Goal: Information Seeking & Learning: Learn about a topic

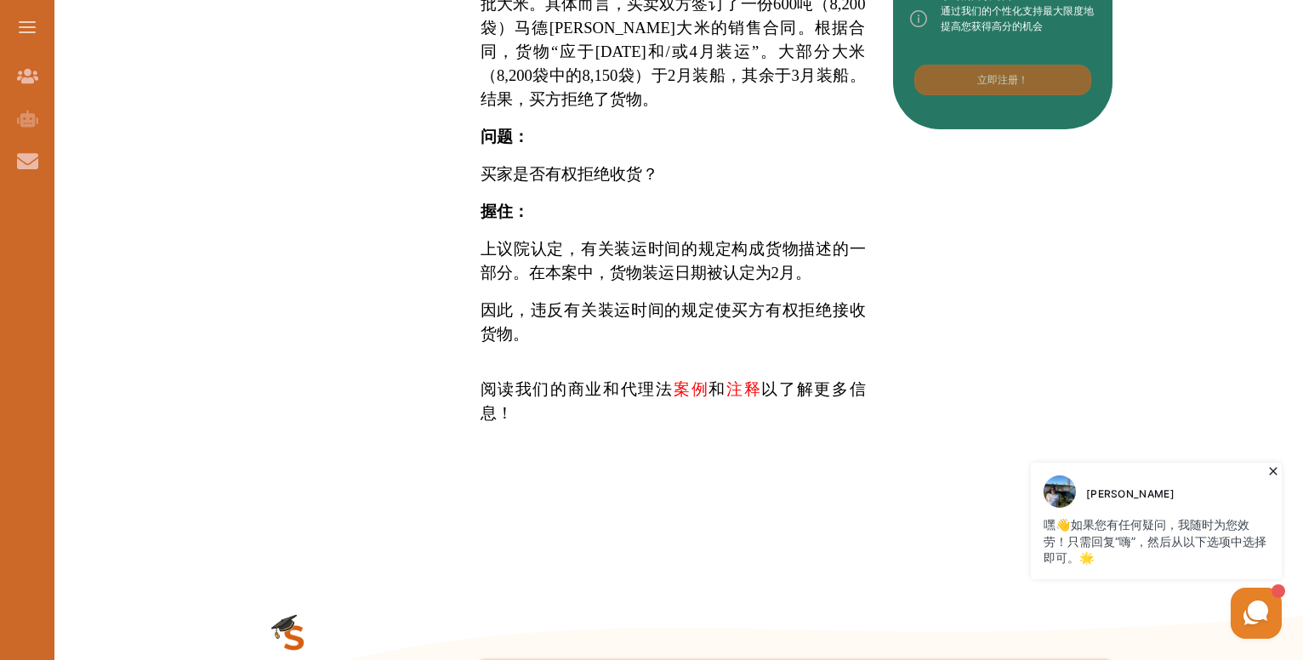
scroll to position [960, 0]
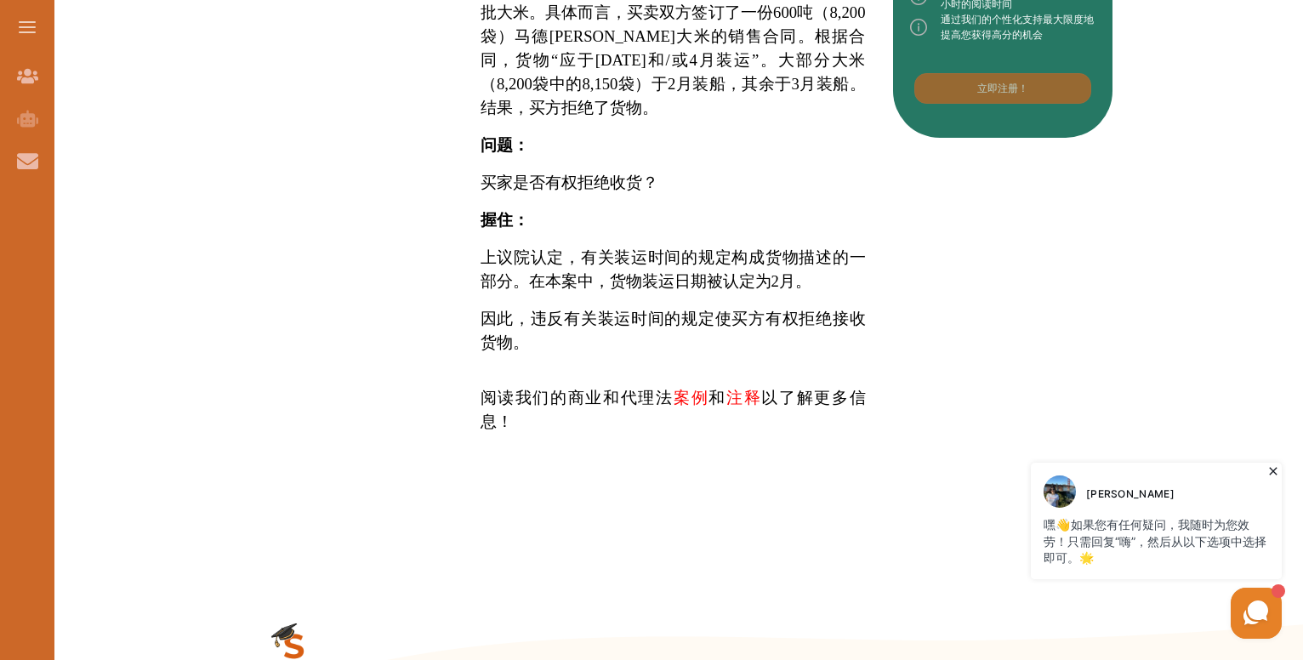
click at [674, 389] on font "案例" at bounding box center [691, 398] width 35 height 18
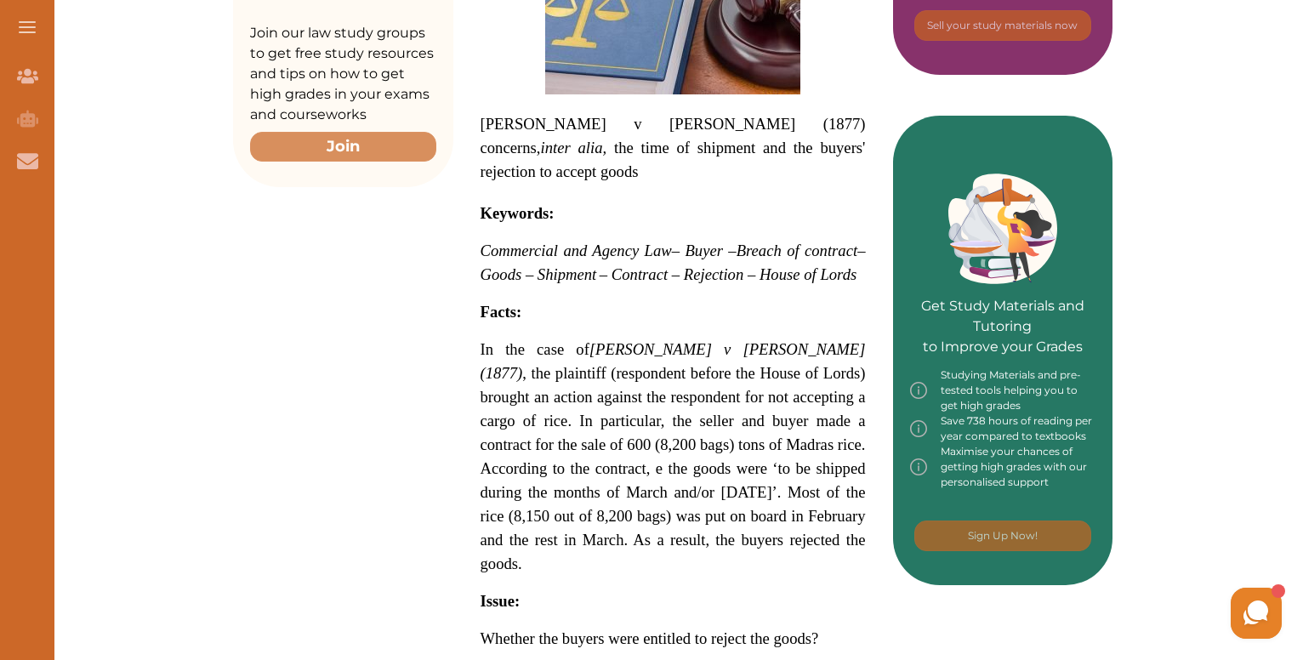
scroll to position [813, 0]
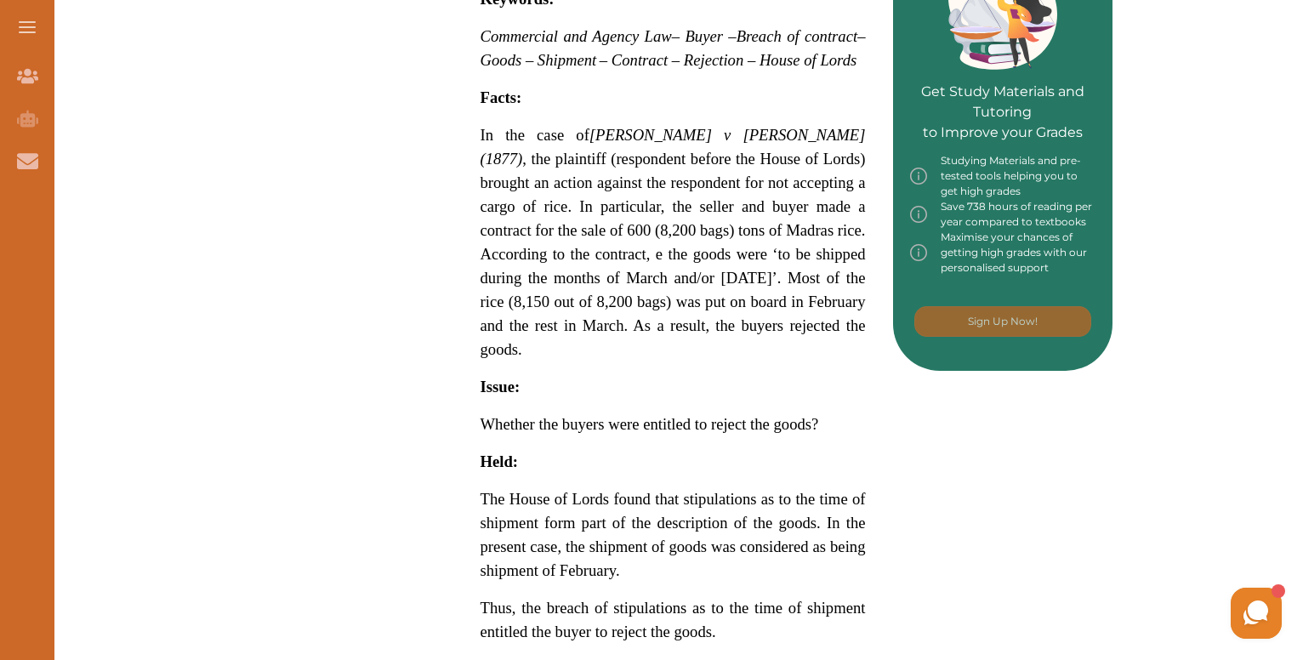
click at [560, 181] on p "In the case of [PERSON_NAME] v [PERSON_NAME] (1877) , the plaintiff (respondent…" at bounding box center [673, 242] width 385 height 238
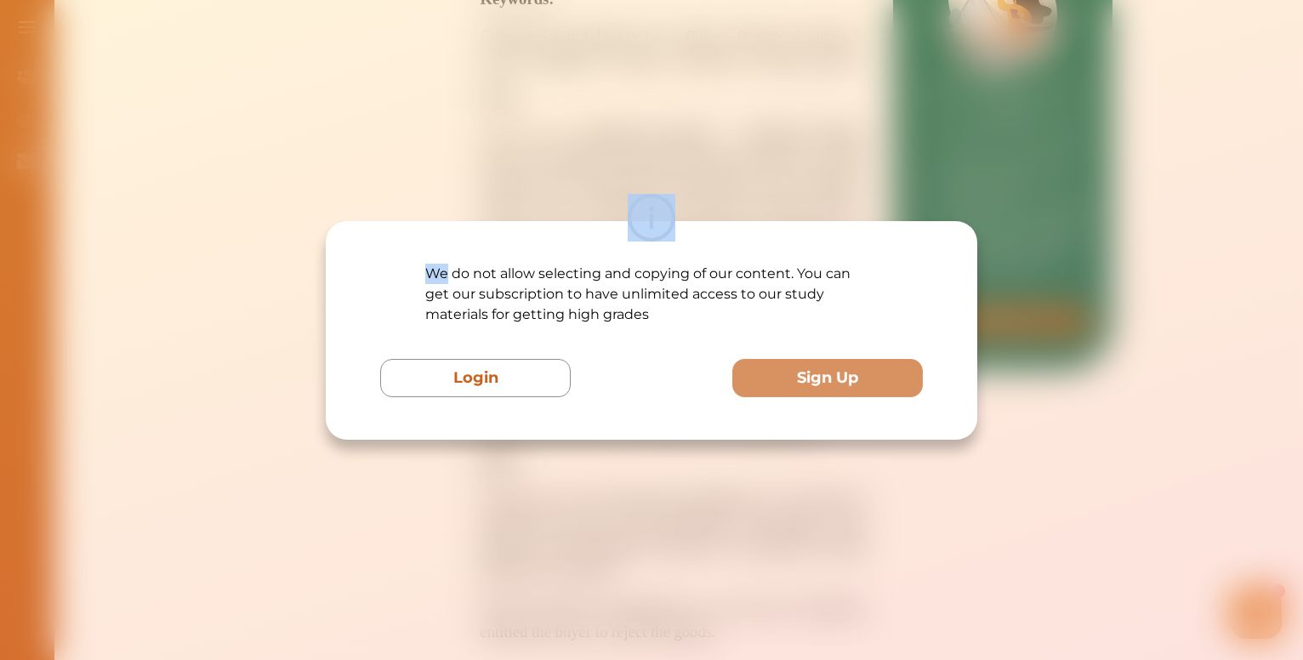
click at [560, 181] on div "We do not allow selecting and copying of our content. You can get our subscript…" at bounding box center [651, 330] width 1303 height 660
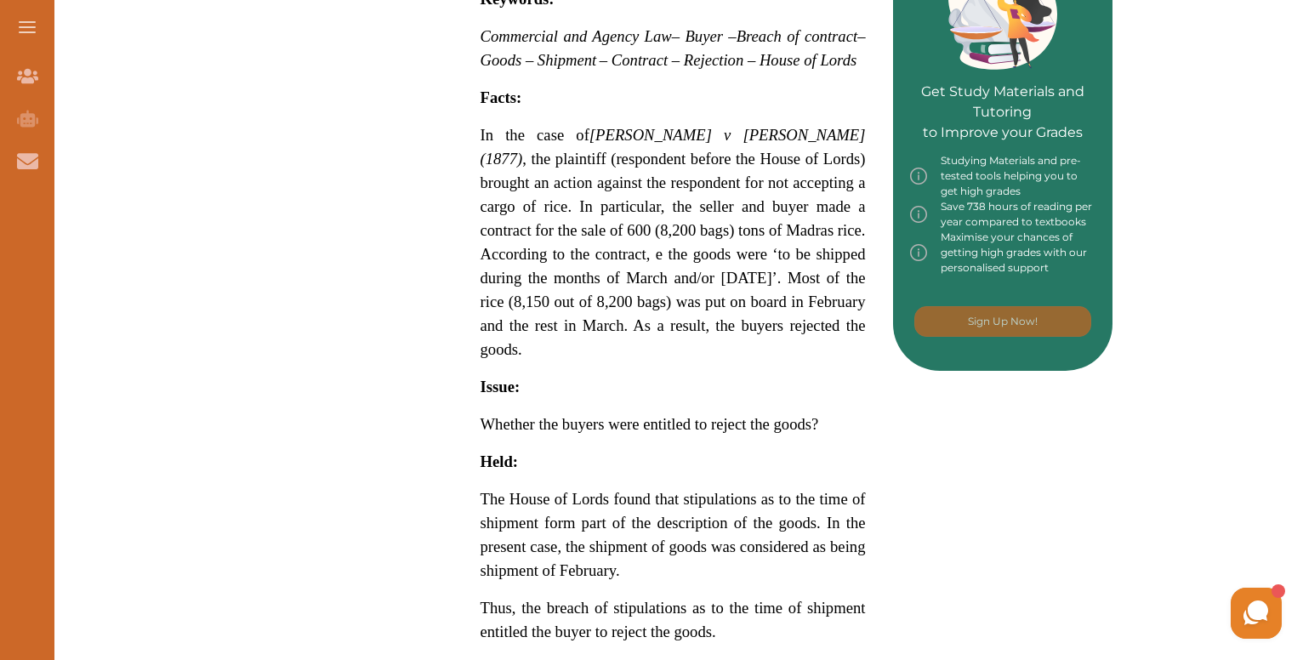
click at [584, 181] on span "In the case of [PERSON_NAME] v [PERSON_NAME] (1877) , the plaintiff (respondent…" at bounding box center [673, 242] width 385 height 232
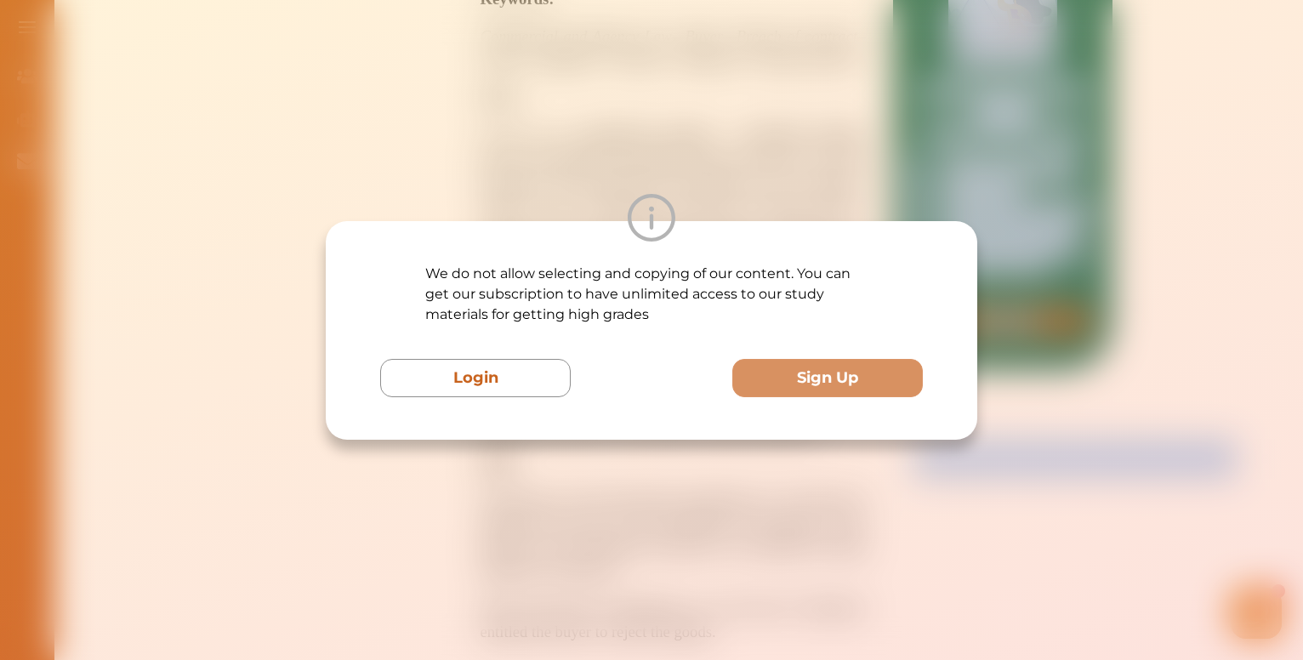
click at [584, 181] on div "We do not allow selecting and copying of our content. You can get our subscript…" at bounding box center [651, 330] width 1303 height 660
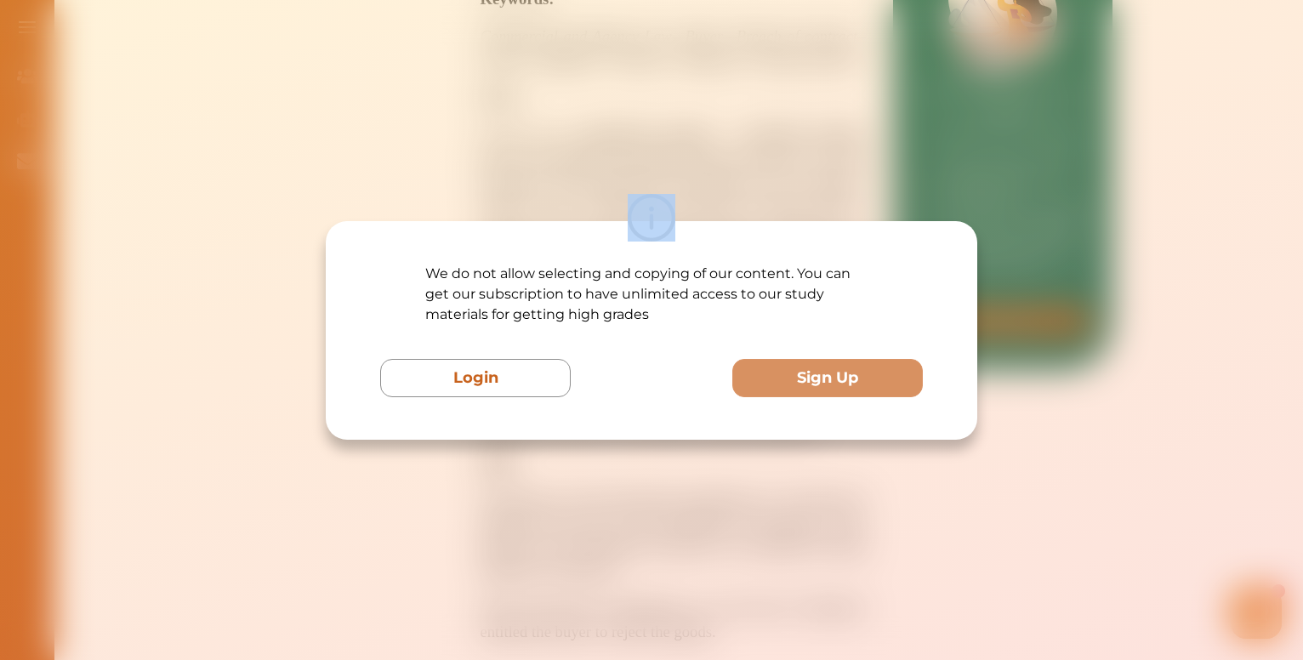
click at [584, 181] on div "We do not allow selecting and copying of our content. You can get our subscript…" at bounding box center [651, 330] width 1303 height 660
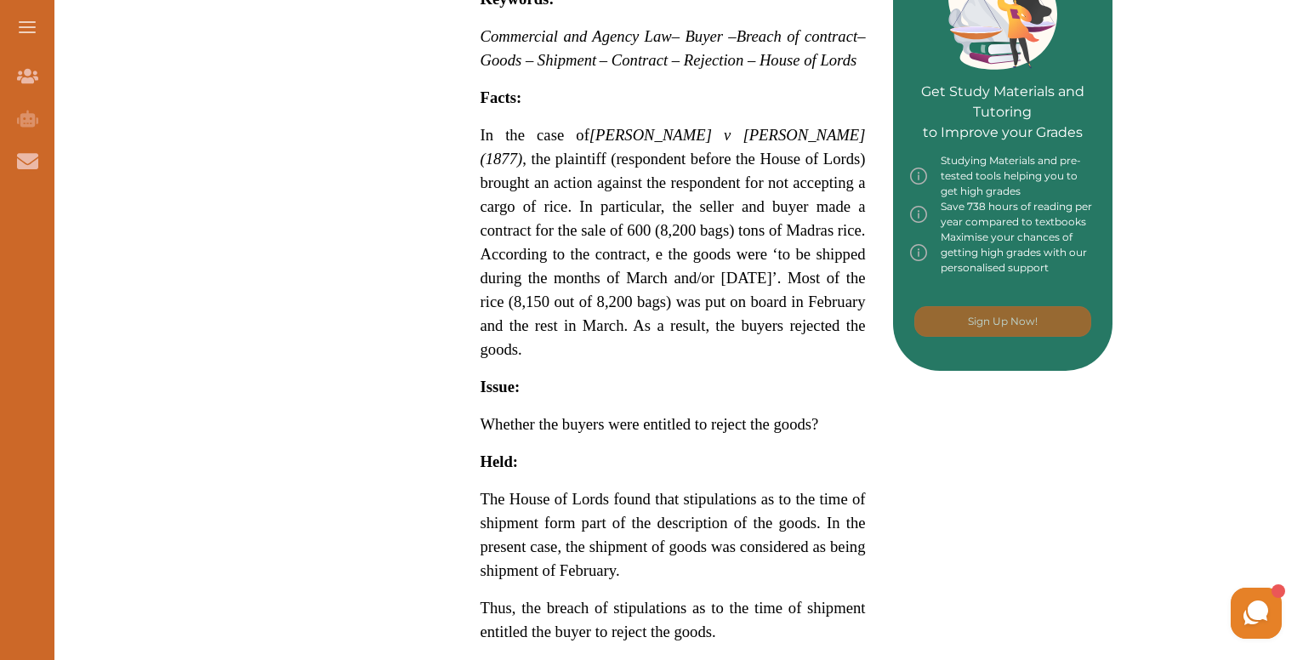
click at [584, 181] on span "In the case of [PERSON_NAME] v [PERSON_NAME] (1877) , the plaintiff (respondent…" at bounding box center [673, 242] width 385 height 232
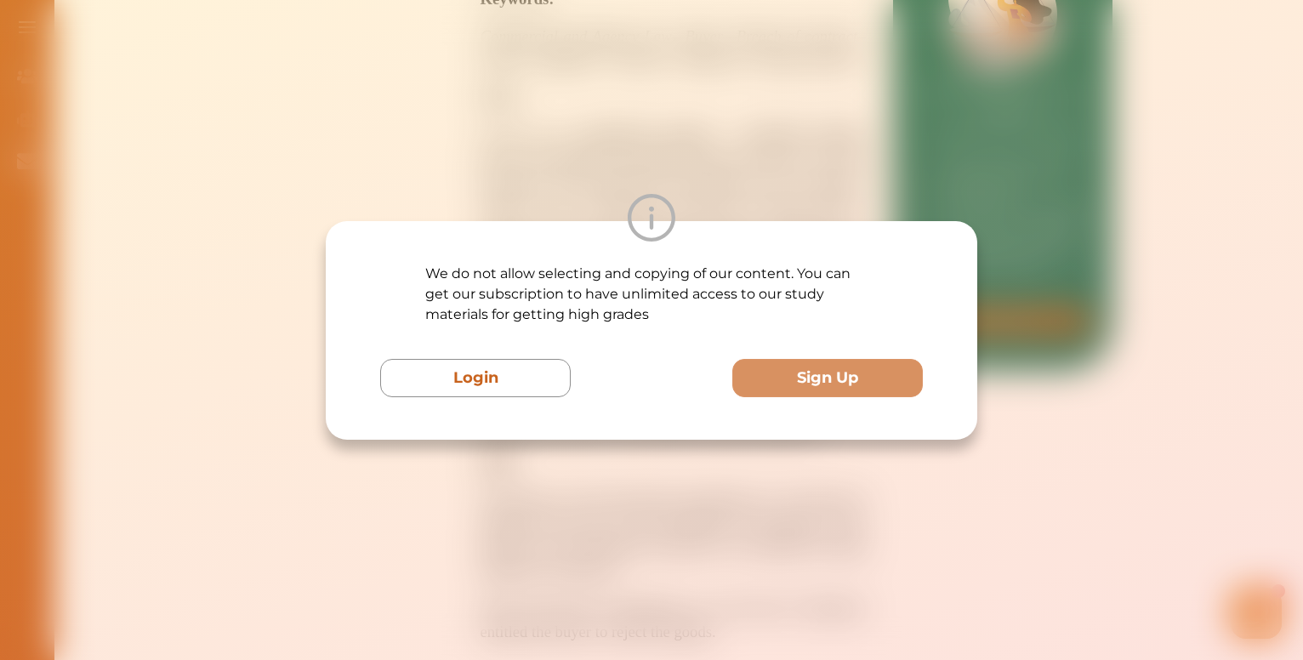
click at [584, 181] on div "We do not allow selecting and copying of our content. You can get our subscript…" at bounding box center [651, 330] width 1303 height 660
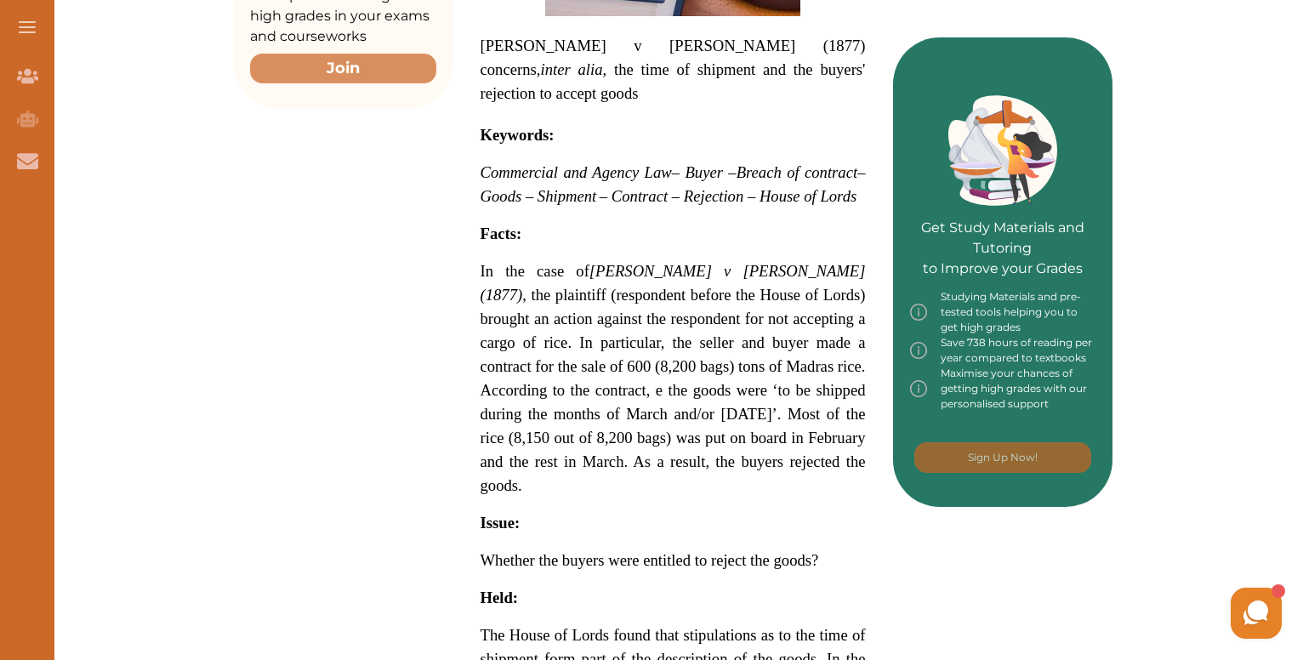
scroll to position [643, 0]
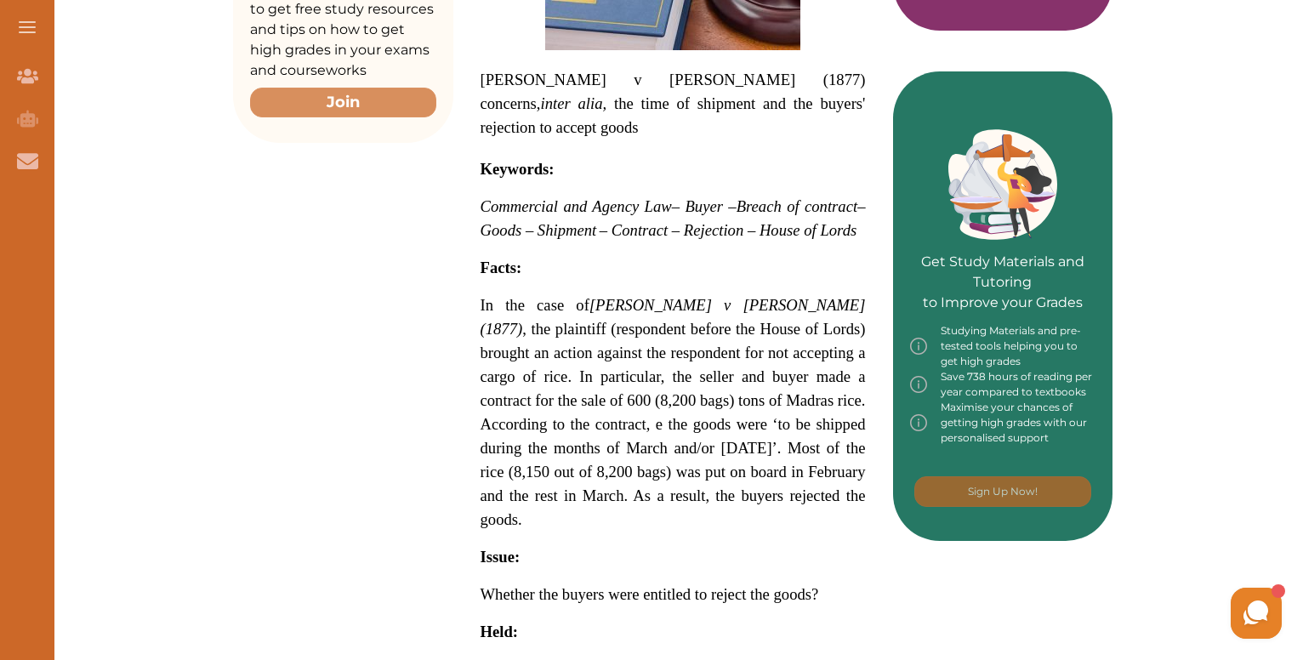
drag, startPoint x: 466, startPoint y: 266, endPoint x: 743, endPoint y: 399, distance: 307.4
click at [743, 399] on div "[PERSON_NAME] v [PERSON_NAME] (1877) concerns, inter alia, the time of shipment…" at bounding box center [673, 320] width 440 height 1182
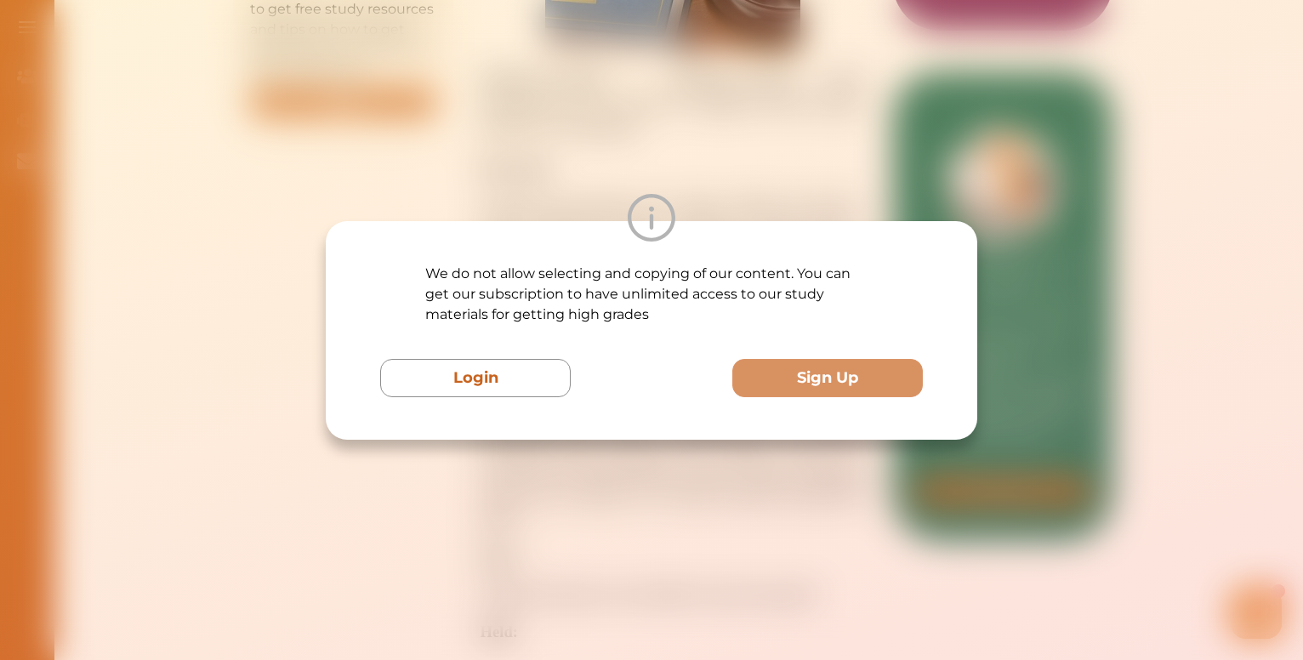
scroll to position [303, 0]
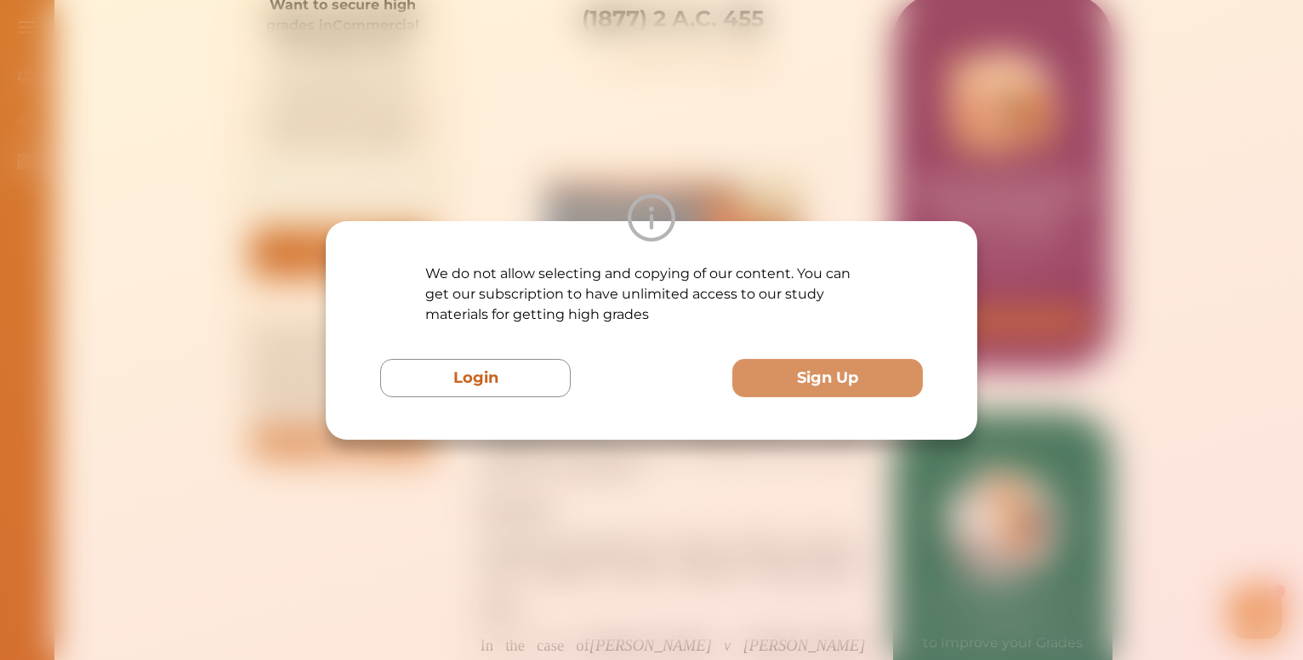
click at [449, 133] on div "We do not allow selecting and copying of our content. You can get our subscript…" at bounding box center [651, 330] width 1303 height 660
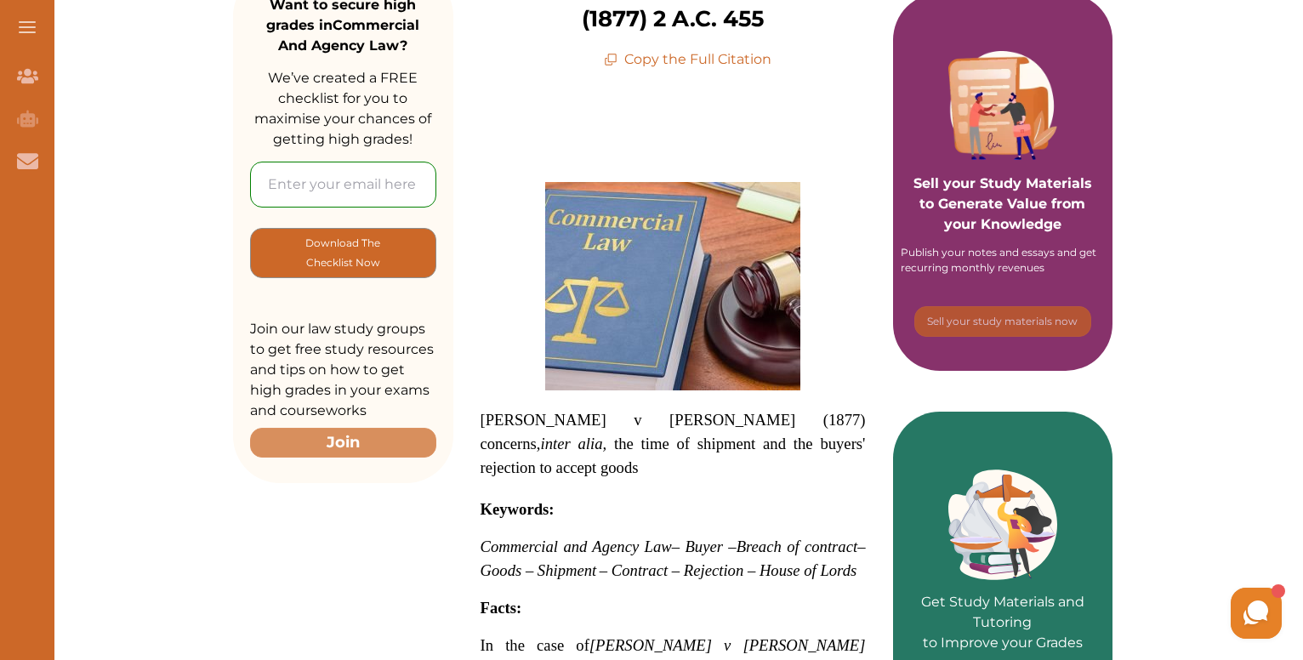
scroll to position [0, 0]
